Goal: Check status: Check status

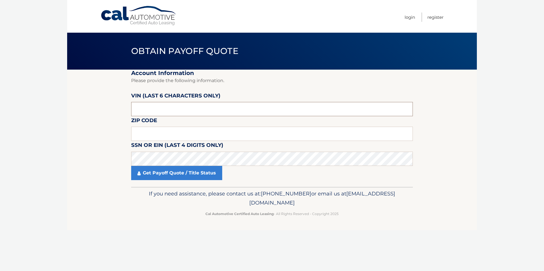
drag, startPoint x: 197, startPoint y: 109, endPoint x: 118, endPoint y: 116, distance: 79.1
click at [118, 116] on section "Account Information Please provide the following information. VIN (last 6 chara…" at bounding box center [272, 128] width 410 height 117
type input "092724"
type input "33136"
click button "For Originating Dealer" at bounding box center [0, 0] width 0 height 0
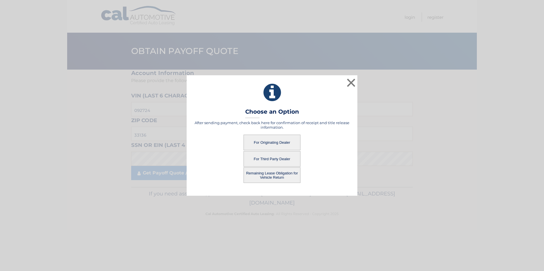
click at [282, 138] on button "For Originating Dealer" at bounding box center [271, 143] width 57 height 16
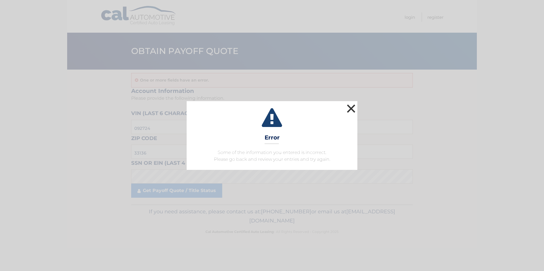
click at [351, 110] on button "×" at bounding box center [350, 108] width 11 height 11
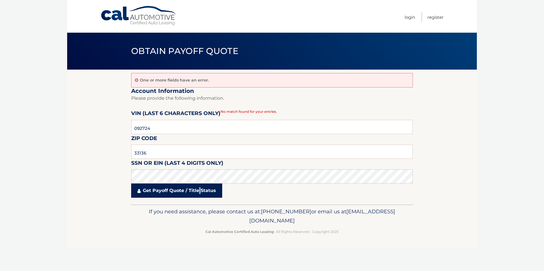
click at [200, 189] on link "Get Payoff Quote / Title Status" at bounding box center [176, 191] width 91 height 14
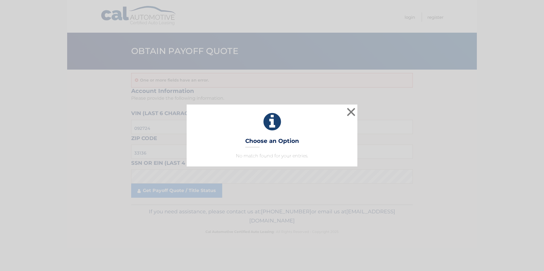
click at [270, 156] on p "No match found for your entries." at bounding box center [272, 156] width 156 height 7
click at [351, 113] on button "×" at bounding box center [350, 111] width 11 height 11
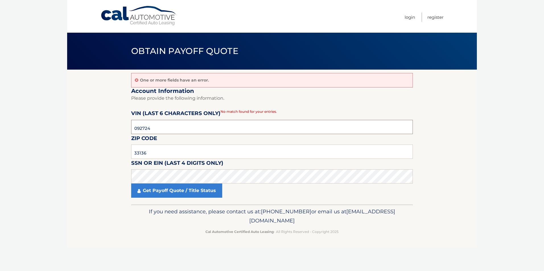
click at [166, 129] on input "092724" at bounding box center [272, 127] width 282 height 14
drag, startPoint x: 171, startPoint y: 128, endPoint x: 64, endPoint y: 147, distance: 108.6
click at [63, 148] on body "Cal Automotive Menu Login Register Obtain Payoff Quote" at bounding box center [272, 135] width 544 height 271
type input "092724"
click at [197, 192] on link "Get Payoff Quote / Title Status" at bounding box center [176, 191] width 91 height 14
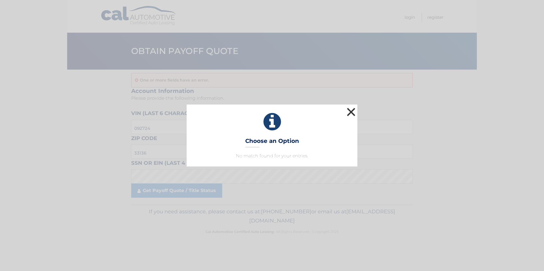
click at [352, 112] on button "×" at bounding box center [350, 111] width 11 height 11
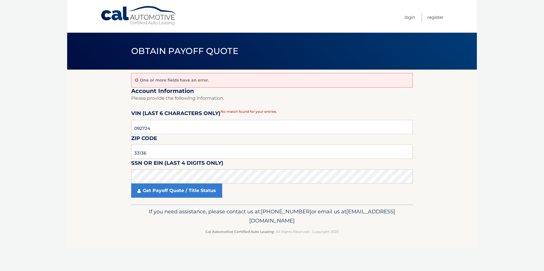
click at [156, 80] on p "One or more fields have an error." at bounding box center [174, 80] width 69 height 5
click at [137, 80] on icon at bounding box center [136, 80] width 3 height 4
click at [136, 80] on icon at bounding box center [136, 80] width 3 height 4
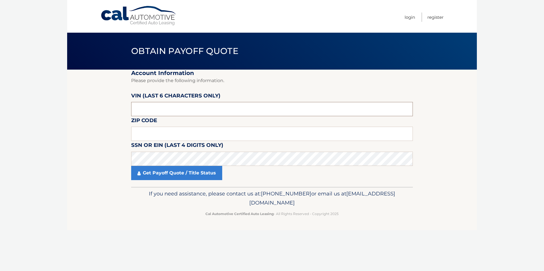
click at [178, 107] on input "text" at bounding box center [272, 109] width 282 height 14
type input "092724"
type input "33136"
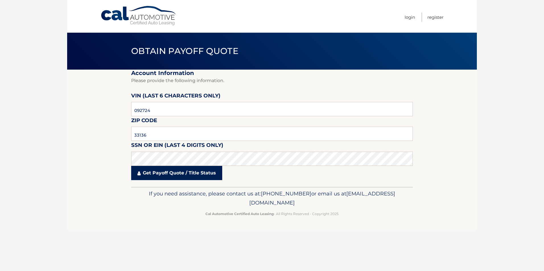
click at [167, 178] on link "Get Payoff Quote / Title Status" at bounding box center [176, 173] width 91 height 14
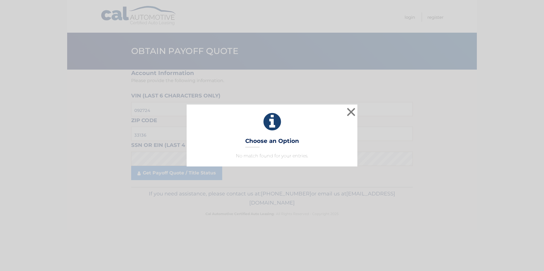
click at [265, 145] on h3 "Choose an Option" at bounding box center [272, 143] width 54 height 10
click at [275, 155] on p "No match found for your entries." at bounding box center [272, 156] width 156 height 7
drag, startPoint x: 275, startPoint y: 155, endPoint x: 272, endPoint y: 141, distance: 14.4
click at [274, 140] on h3 "Choose an Option" at bounding box center [272, 143] width 54 height 10
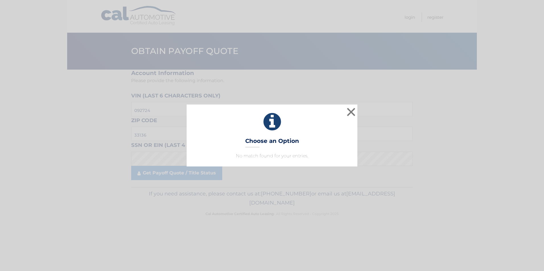
click at [259, 141] on h3 "Choose an Option" at bounding box center [272, 143] width 54 height 10
click at [261, 141] on h3 "Choose an Option" at bounding box center [272, 143] width 54 height 10
drag, startPoint x: 354, startPoint y: 109, endPoint x: 320, endPoint y: 109, distance: 34.4
click at [354, 109] on button "×" at bounding box center [350, 111] width 11 height 11
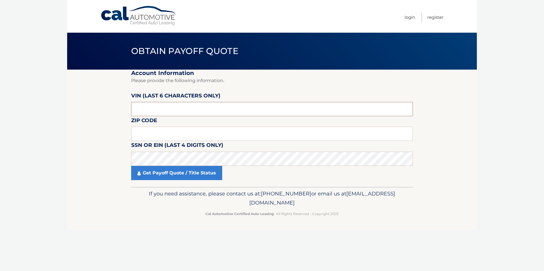
click at [165, 106] on input "text" at bounding box center [272, 109] width 282 height 14
type input "092724"
type input "33136"
click button "For Originating Dealer" at bounding box center [0, 0] width 0 height 0
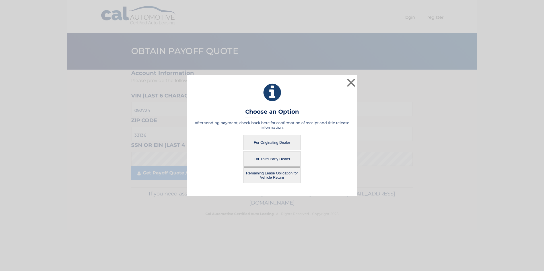
click at [282, 174] on button "Remaining Lease Obligation for Vehicle Return" at bounding box center [271, 176] width 57 height 16
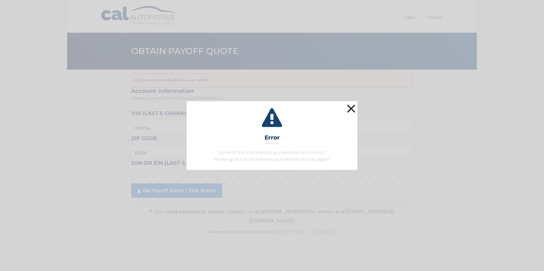
click at [352, 109] on button "×" at bounding box center [350, 108] width 11 height 11
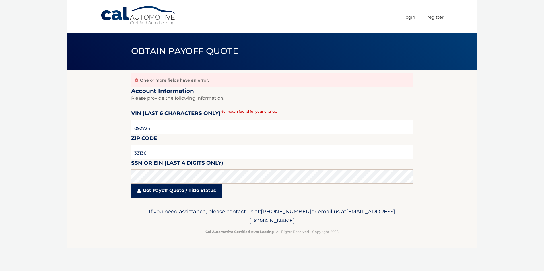
click at [177, 193] on link "Get Payoff Quote / Title Status" at bounding box center [176, 191] width 91 height 14
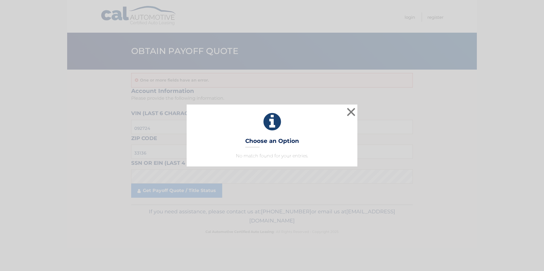
click at [280, 143] on h3 "Choose an Option" at bounding box center [272, 143] width 54 height 10
click at [268, 123] on icon at bounding box center [272, 122] width 156 height 20
click at [352, 111] on button "×" at bounding box center [350, 111] width 11 height 11
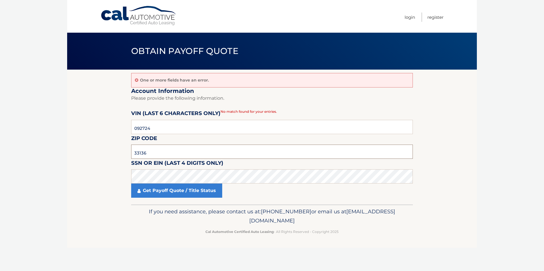
click at [155, 154] on input "33136" at bounding box center [272, 152] width 282 height 14
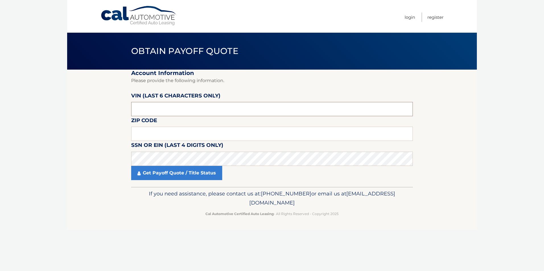
click at [174, 105] on input "text" at bounding box center [272, 109] width 282 height 14
type input "092724"
click button "For Originating Dealer" at bounding box center [0, 0] width 0 height 0
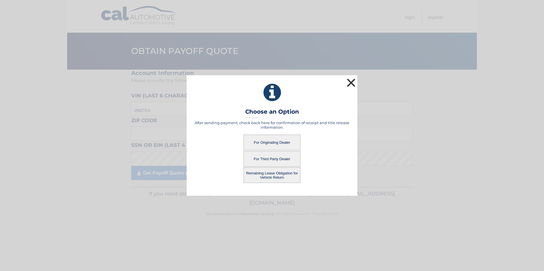
click at [352, 81] on button "×" at bounding box center [350, 82] width 11 height 11
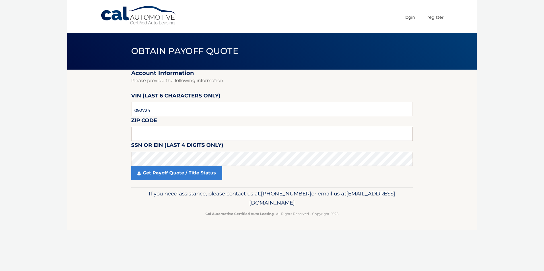
click at [179, 135] on input "text" at bounding box center [272, 134] width 282 height 14
type input "33186"
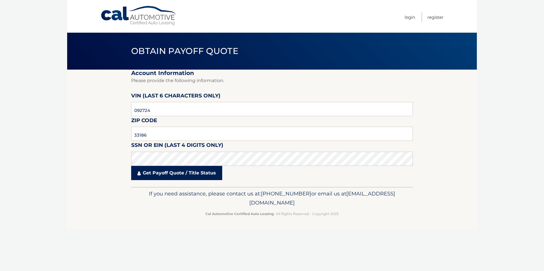
click at [137, 176] on link "Get Payoff Quote / Title Status" at bounding box center [176, 173] width 91 height 14
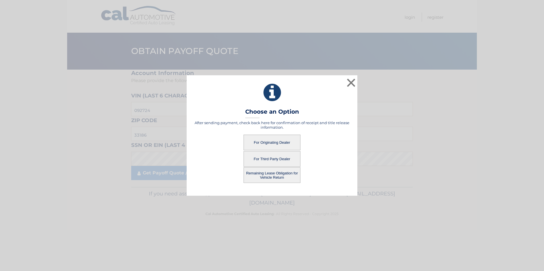
click at [290, 147] on button "For Originating Dealer" at bounding box center [271, 143] width 57 height 16
click at [271, 143] on button "For Originating Dealer" at bounding box center [271, 143] width 57 height 16
click at [269, 142] on button "For Originating Dealer" at bounding box center [271, 143] width 57 height 16
click at [270, 142] on button "For Originating Dealer" at bounding box center [271, 143] width 57 height 16
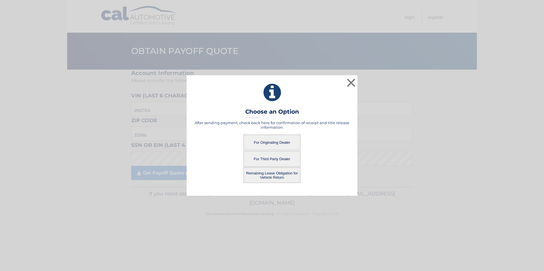
click at [270, 142] on button "For Originating Dealer" at bounding box center [271, 143] width 57 height 16
click at [288, 140] on button "For Originating Dealer" at bounding box center [271, 143] width 57 height 16
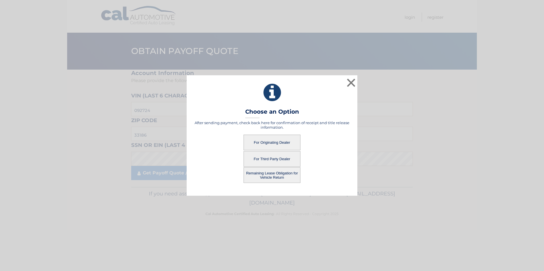
click at [280, 158] on button "For Third Party Dealer" at bounding box center [271, 159] width 57 height 16
click at [278, 179] on button "Remaining Lease Obligation for Vehicle Return" at bounding box center [271, 176] width 57 height 16
click at [277, 137] on button "For Originating Dealer" at bounding box center [271, 143] width 57 height 16
click at [281, 142] on button "For Originating Dealer" at bounding box center [271, 143] width 57 height 16
click at [349, 87] on button "×" at bounding box center [350, 82] width 11 height 11
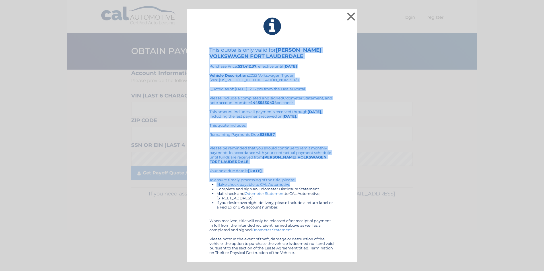
drag, startPoint x: 215, startPoint y: 20, endPoint x: 318, endPoint y: 185, distance: 194.5
click at [318, 185] on div "× This quote is only valid for [PERSON_NAME] VOLKSWAGEN FORT LAUDERDALE Purchas…" at bounding box center [272, 135] width 171 height 253
click at [28, 120] on div "× This quote is only valid for [PERSON_NAME] VOLKSWAGEN FORT LAUDERDALE Purchas…" at bounding box center [271, 135] width 539 height 253
